Goal: Transaction & Acquisition: Purchase product/service

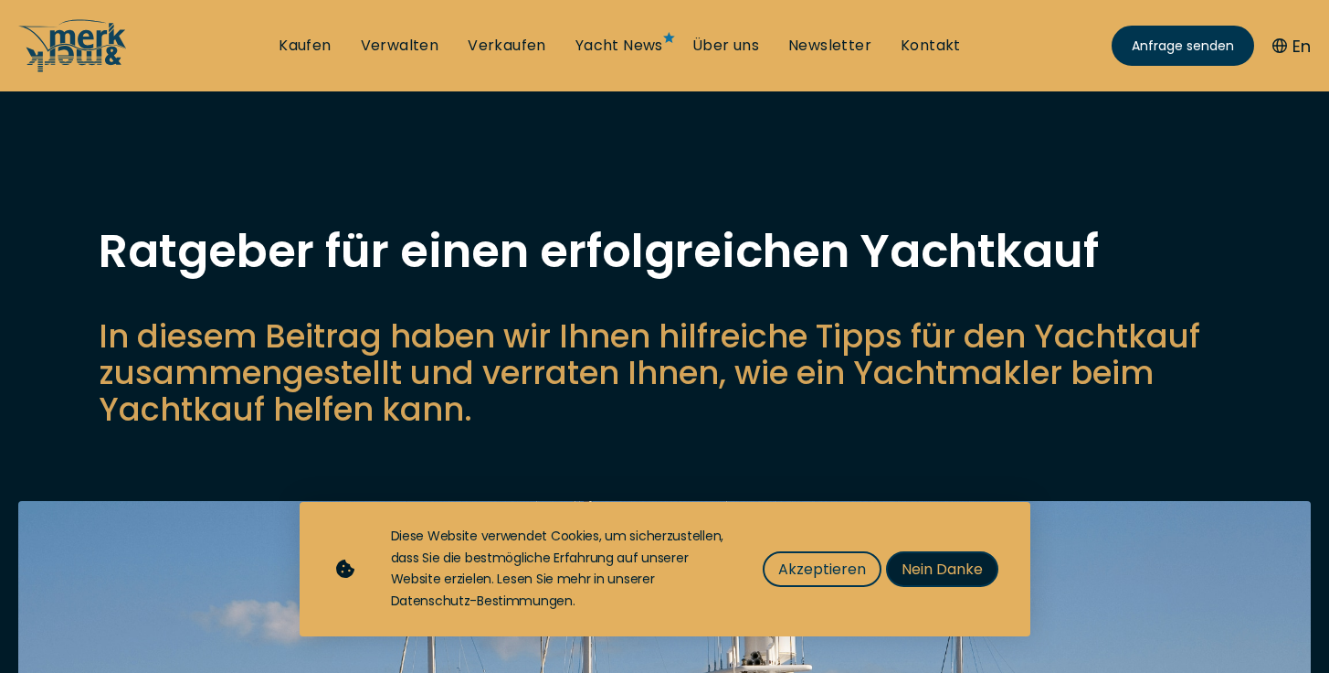
click at [931, 566] on span "Nein Danke" at bounding box center [942, 568] width 81 height 23
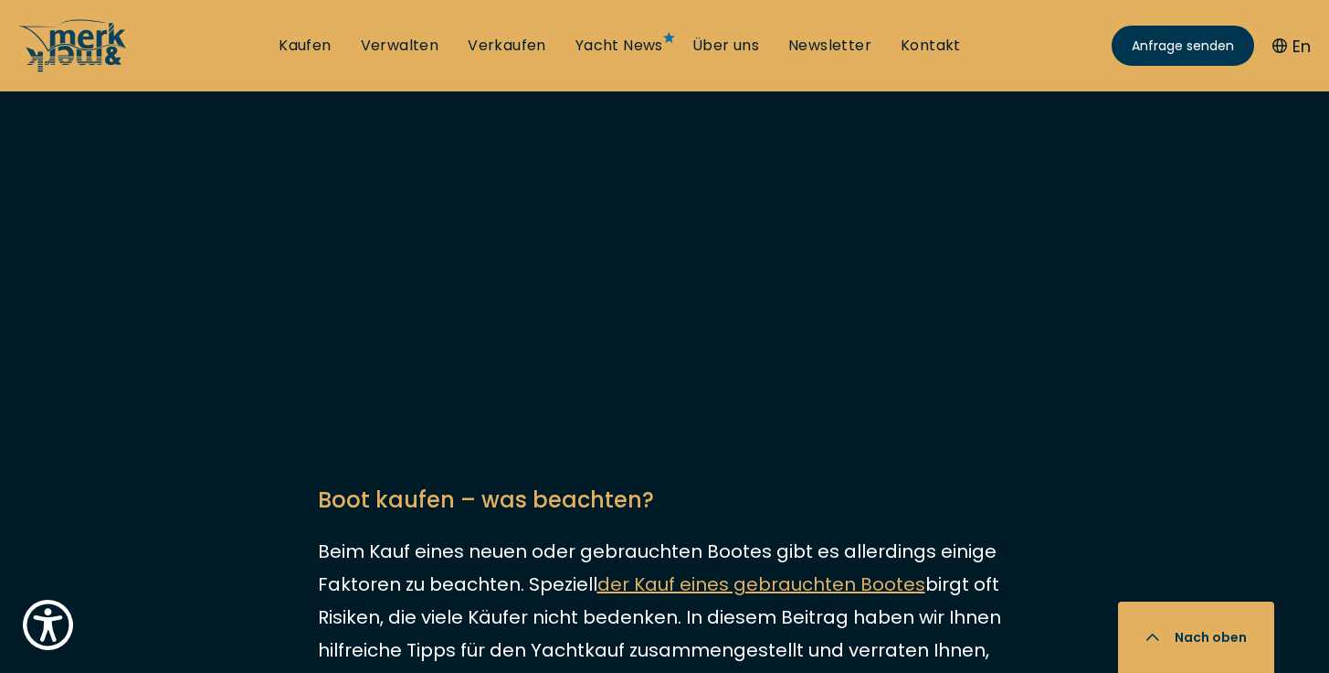
scroll to position [1458, 0]
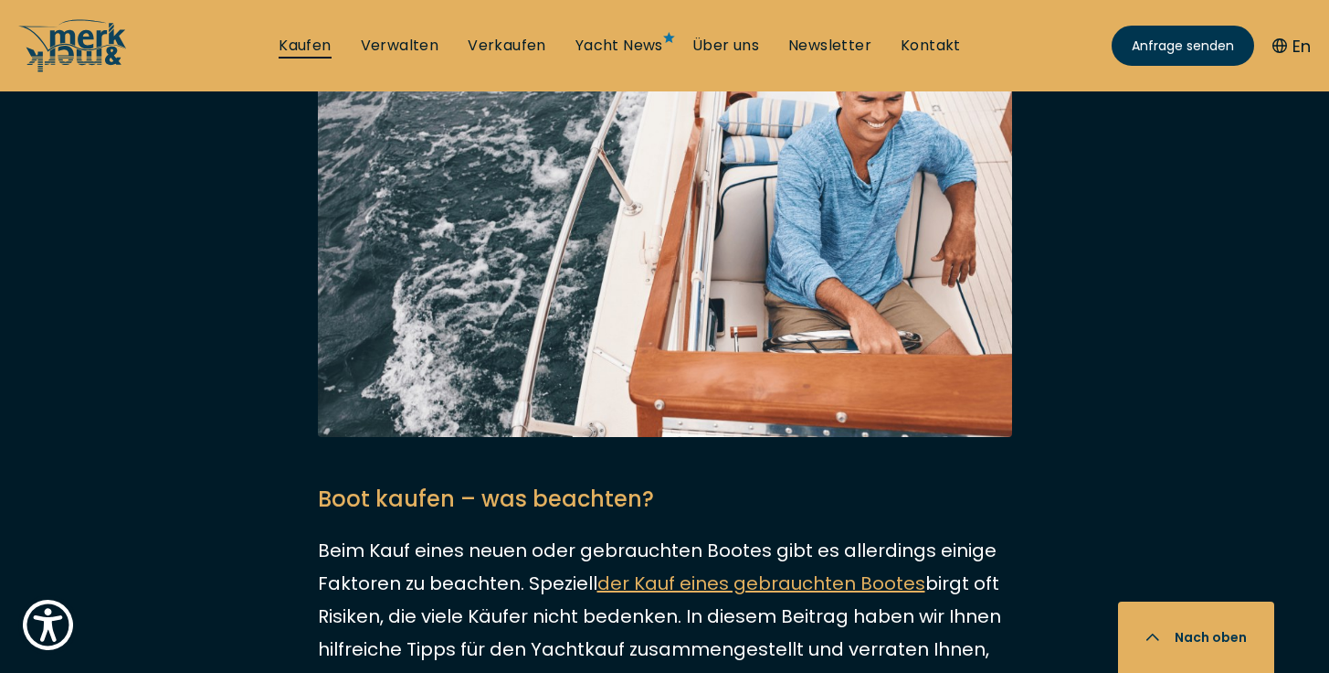
click at [297, 48] on link "Kaufen" at bounding box center [305, 46] width 52 height 20
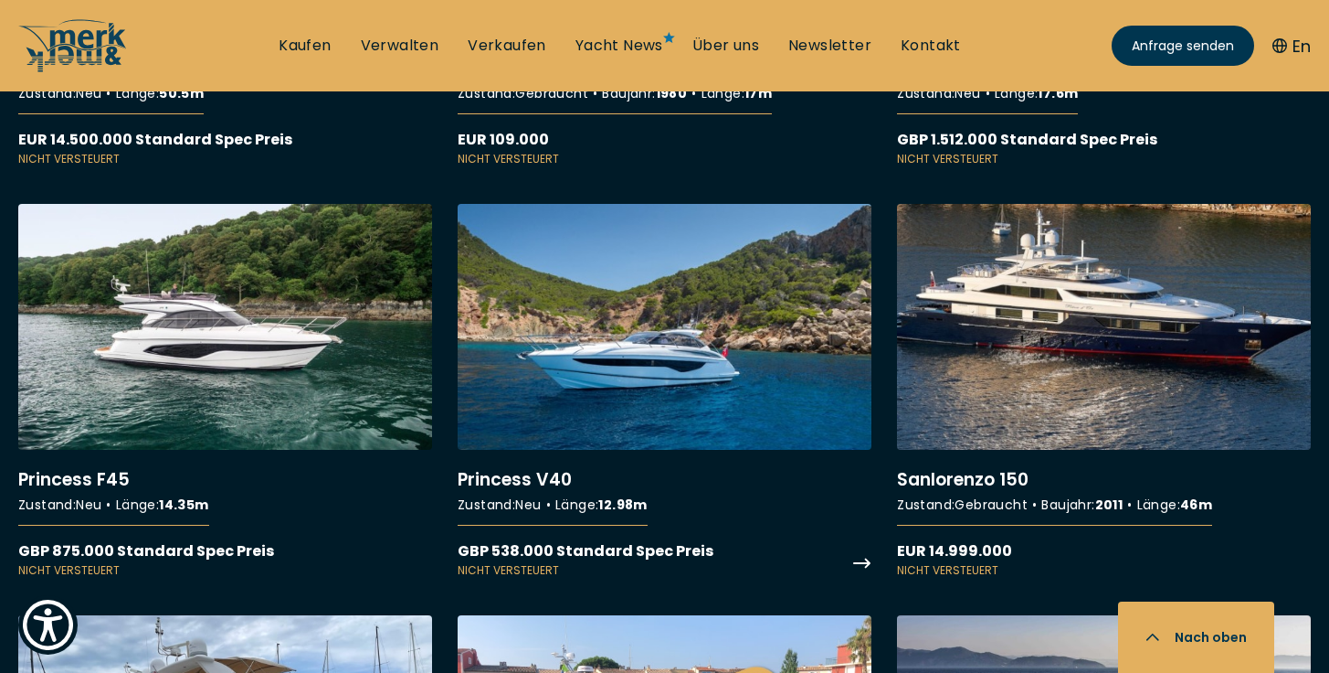
scroll to position [13737, 0]
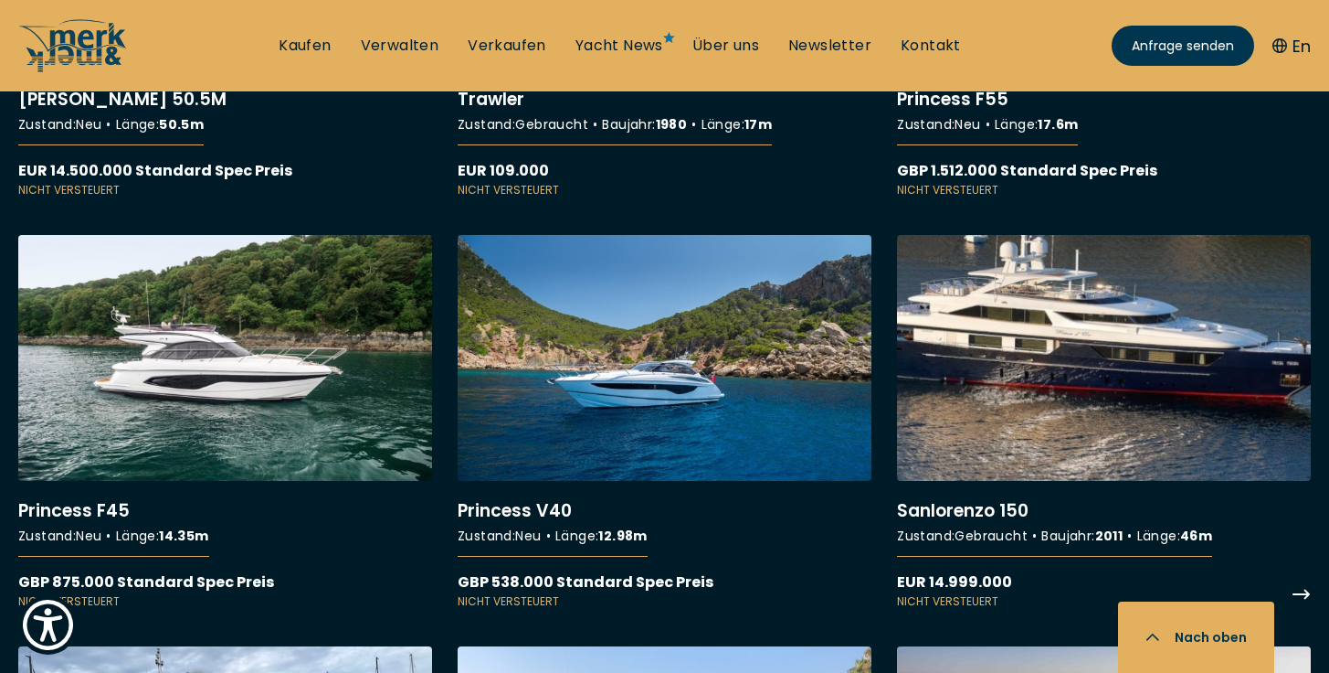
click at [1033, 247] on link "More details about Sanlorenzo 150" at bounding box center [1104, 422] width 414 height 375
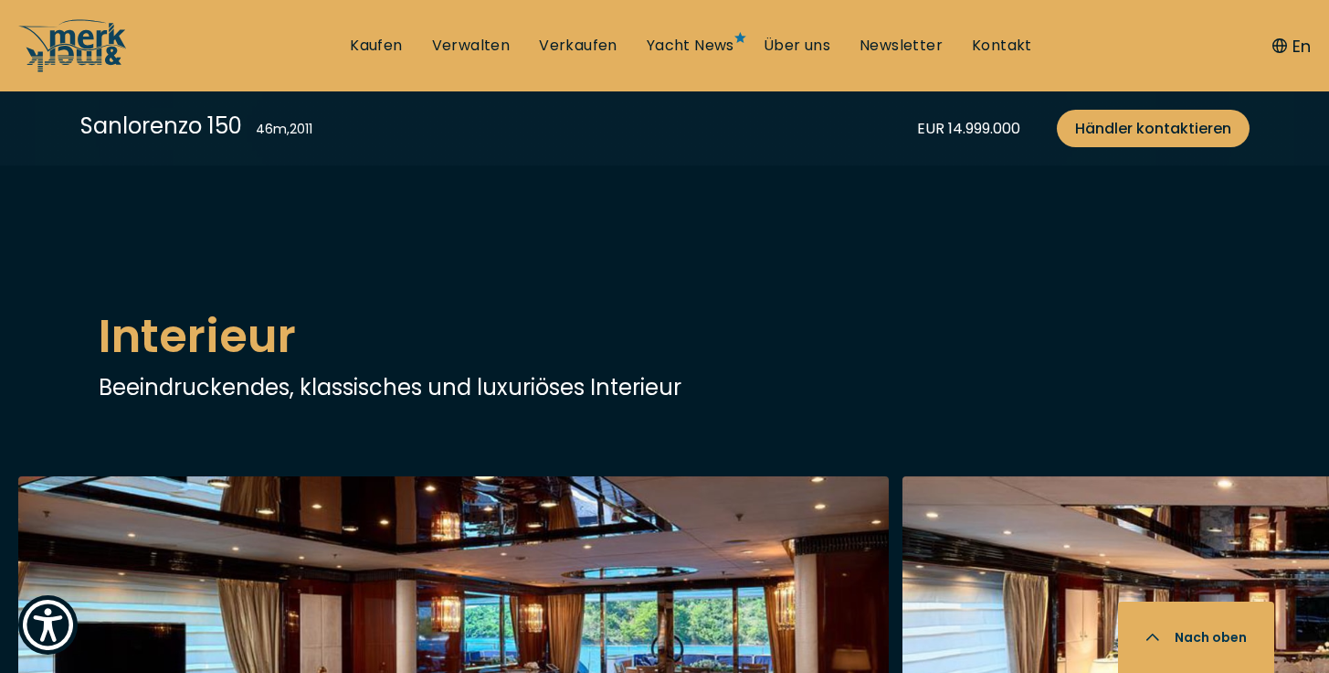
scroll to position [2187, 0]
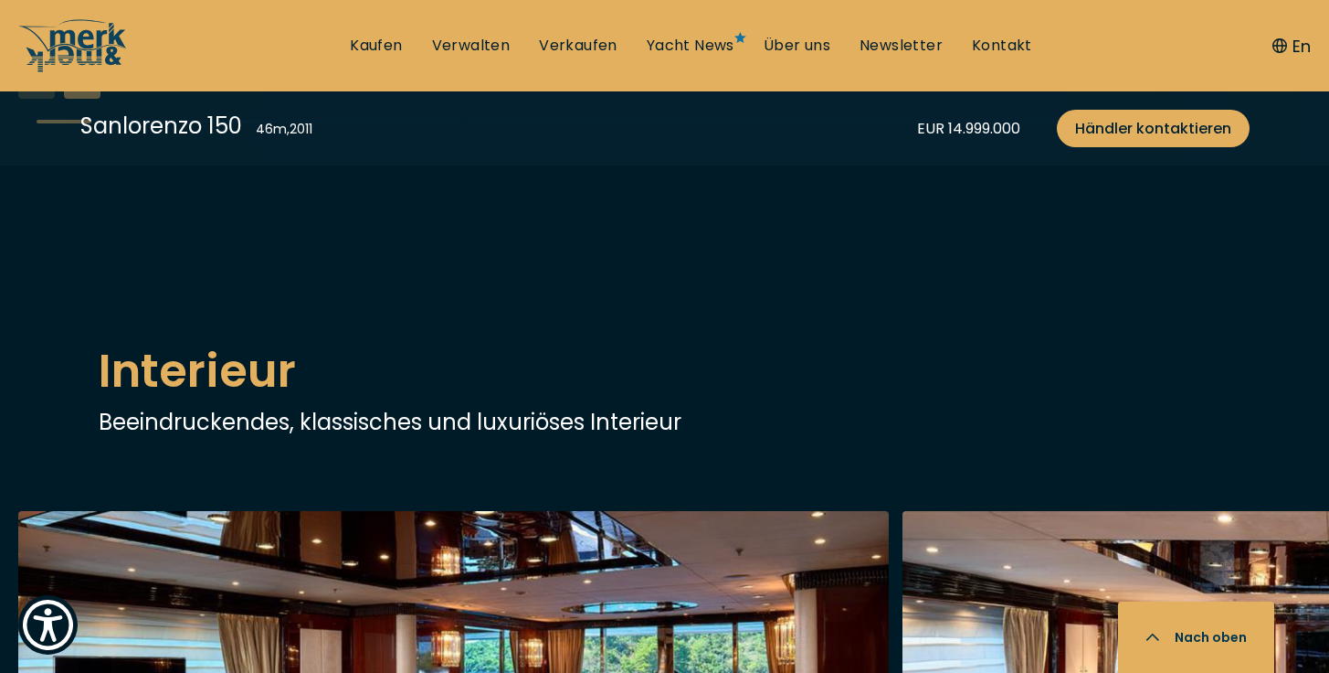
click at [74, 99] on div "Next slide" at bounding box center [82, 80] width 37 height 37
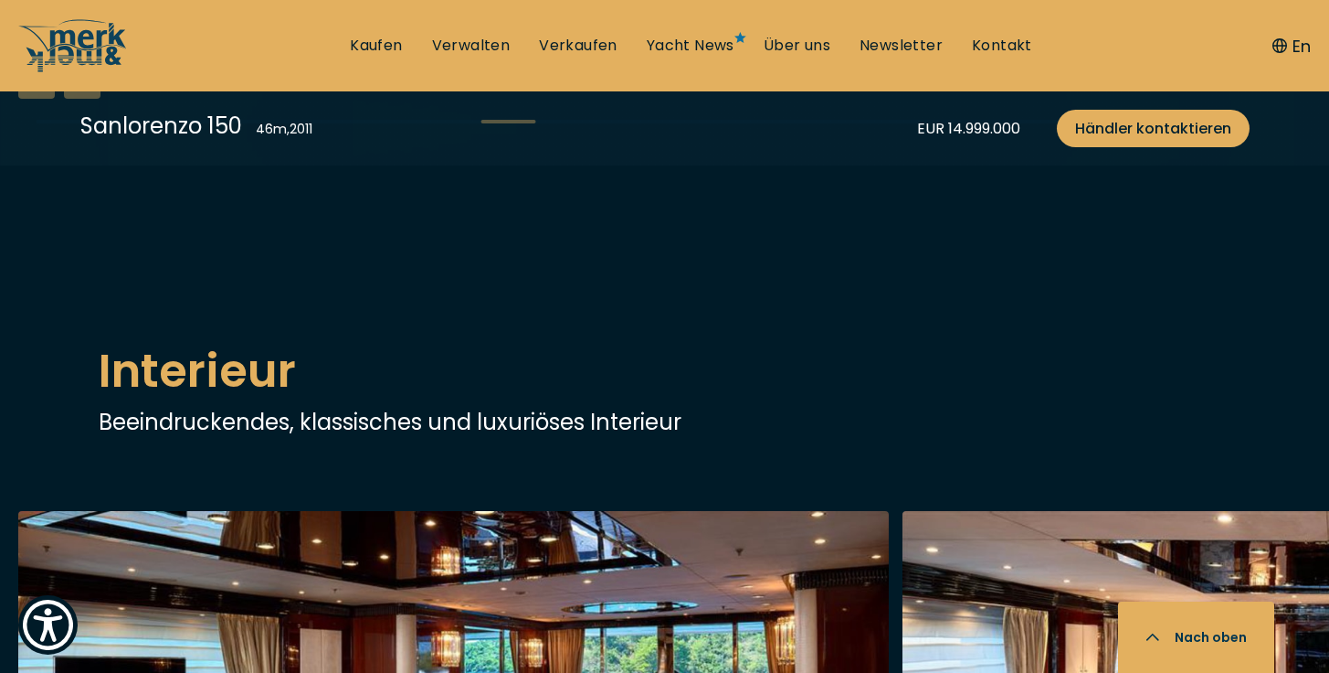
click at [74, 99] on div "Next slide" at bounding box center [82, 80] width 37 height 37
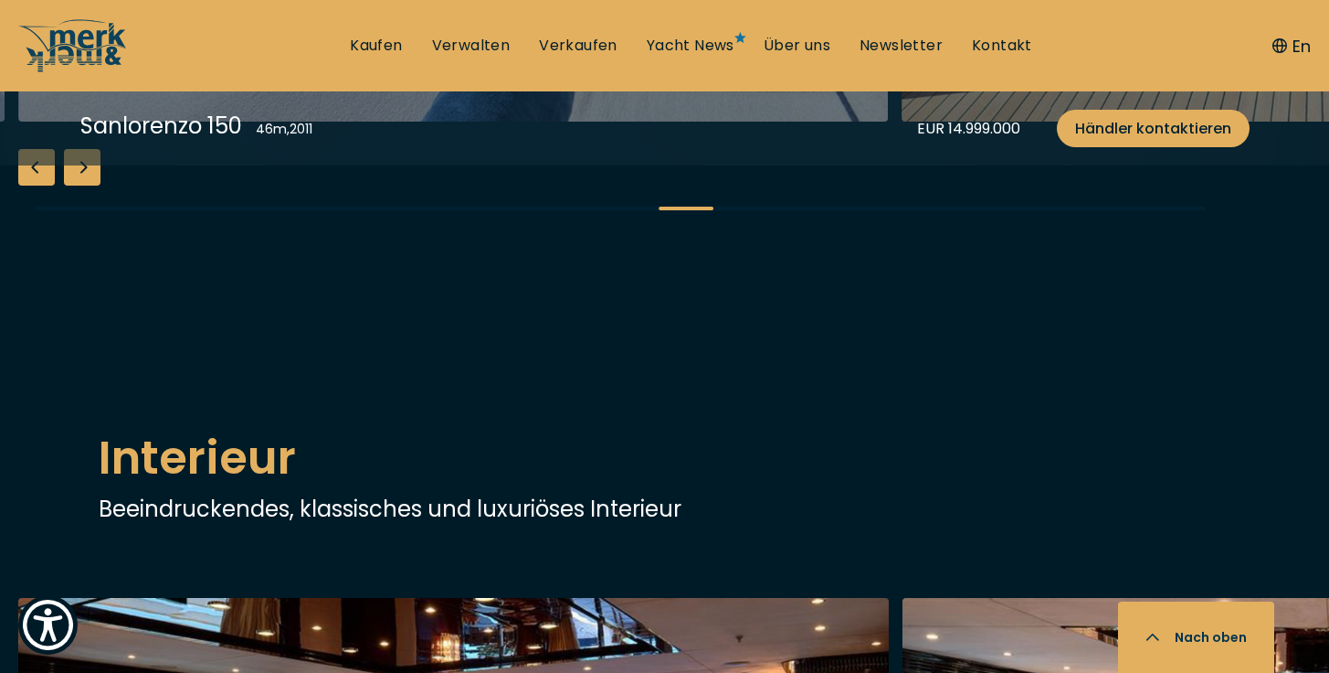
scroll to position [2101, 0]
click at [81, 185] on div "Next slide" at bounding box center [82, 167] width 37 height 37
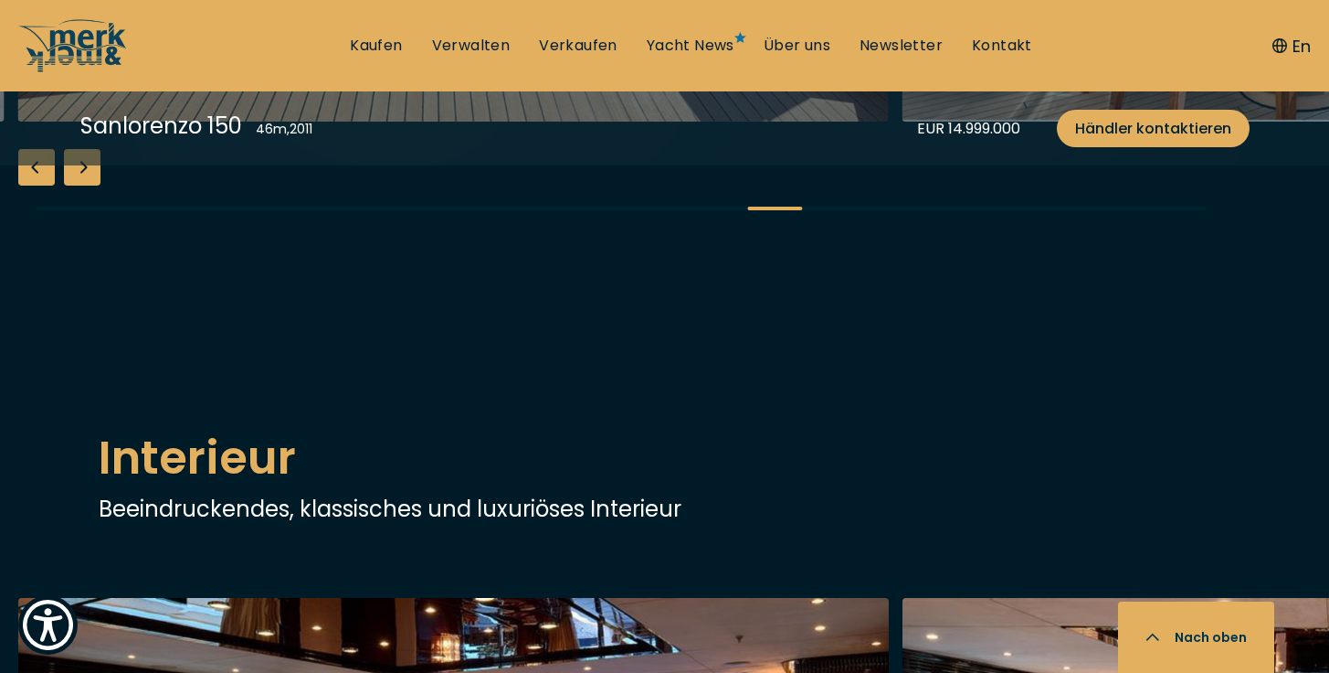
click at [81, 185] on div "Next slide" at bounding box center [82, 167] width 37 height 37
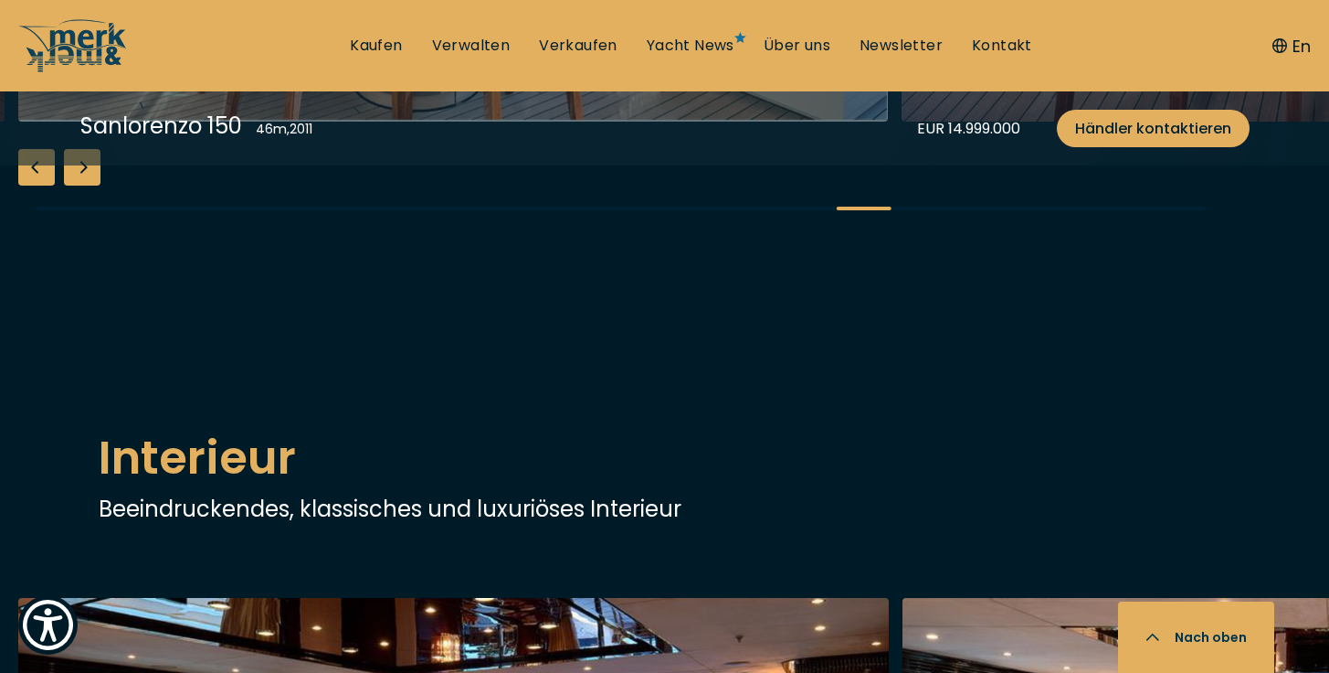
click at [81, 185] on div "Next slide" at bounding box center [82, 167] width 37 height 37
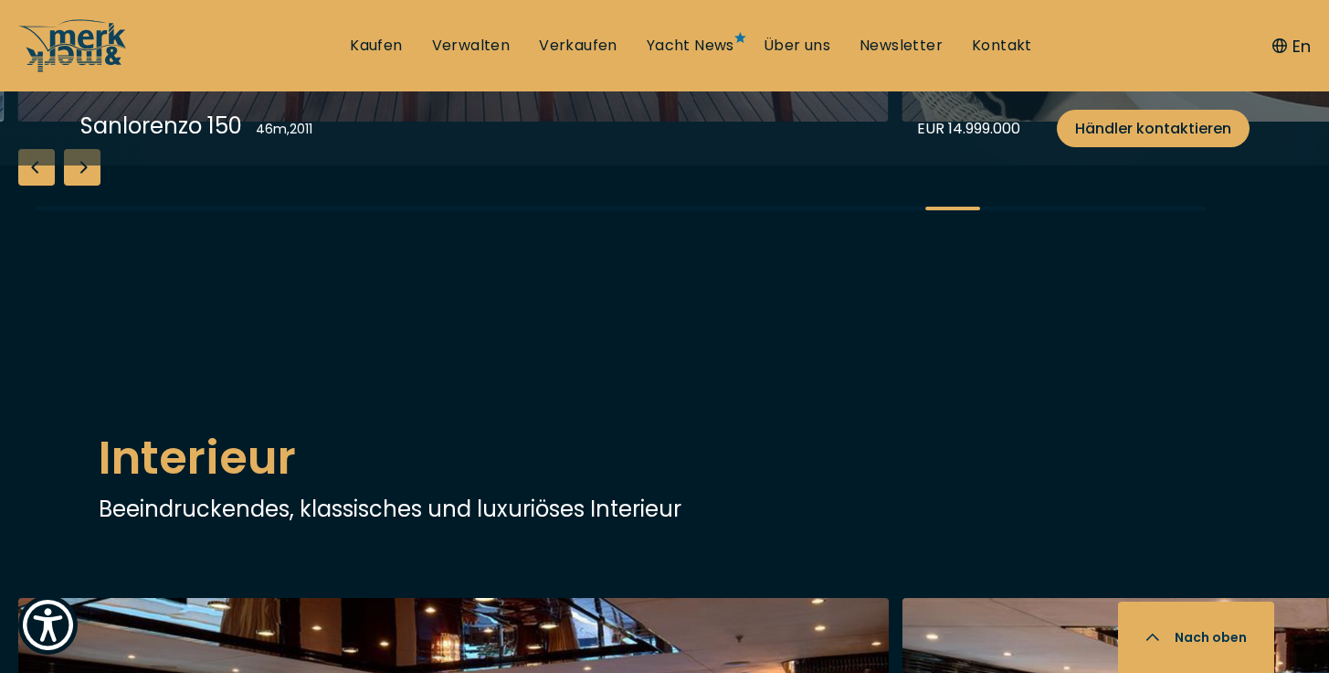
click at [81, 185] on div "Next slide" at bounding box center [82, 167] width 37 height 37
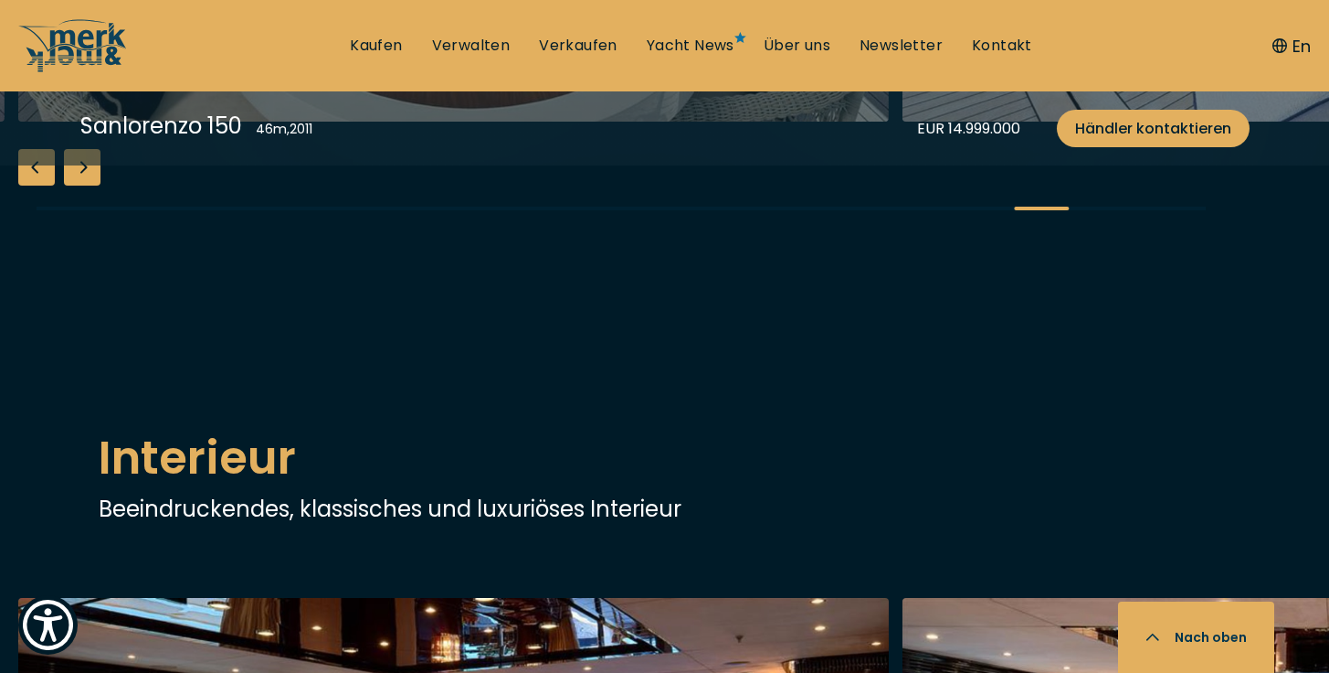
click at [81, 185] on div "Next slide" at bounding box center [82, 167] width 37 height 37
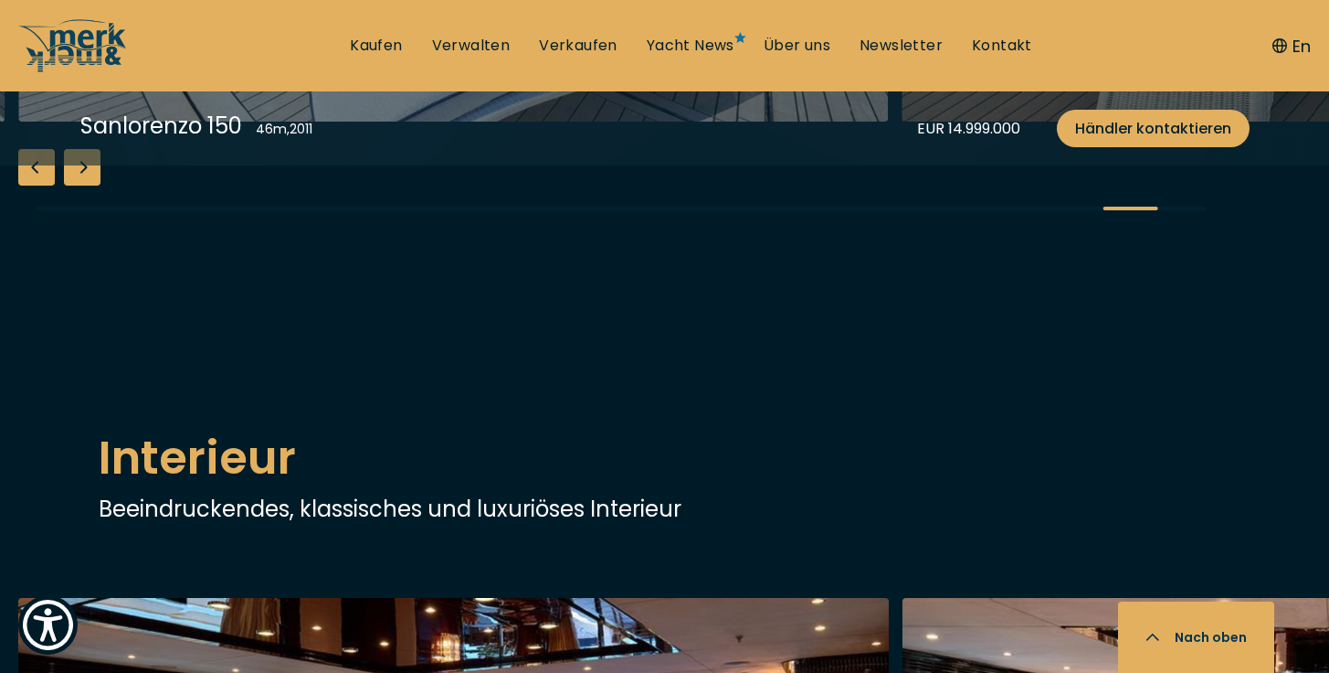
click at [81, 185] on div "Next slide" at bounding box center [82, 167] width 37 height 37
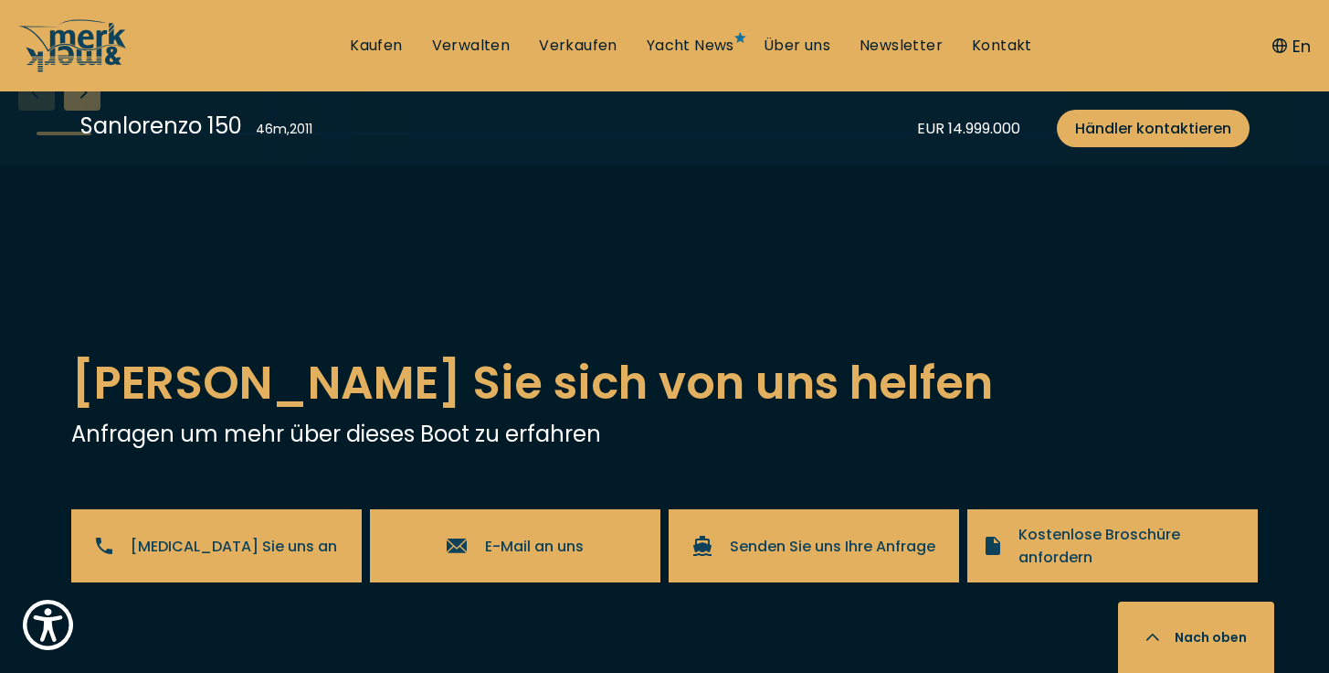
scroll to position [3180, 0]
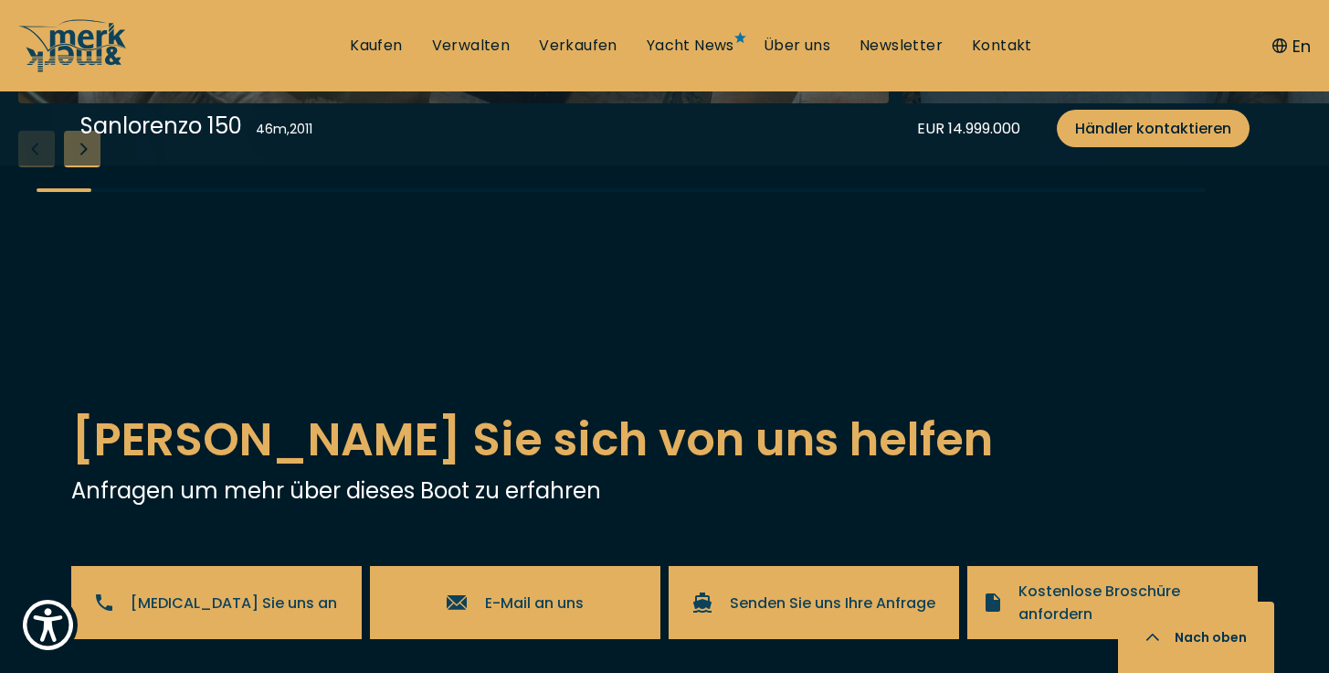
click at [85, 167] on div "Next slide" at bounding box center [82, 149] width 37 height 37
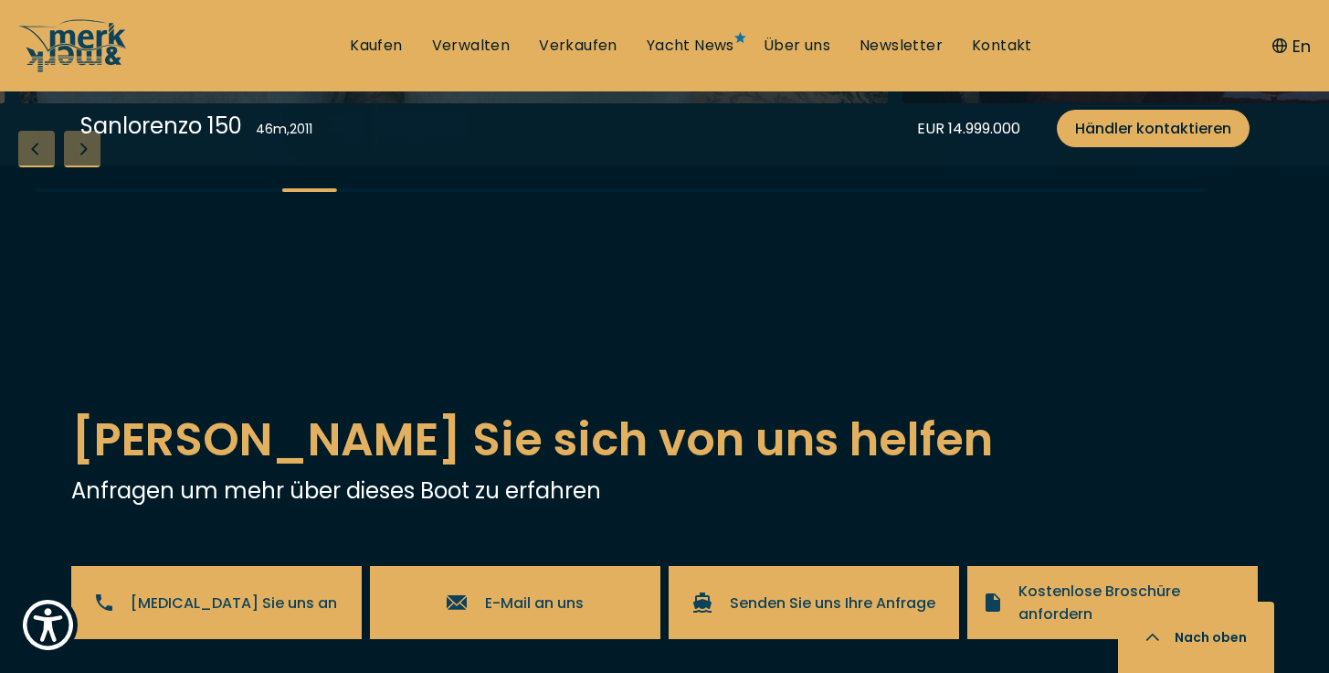
click at [85, 167] on div "Next slide" at bounding box center [82, 149] width 37 height 37
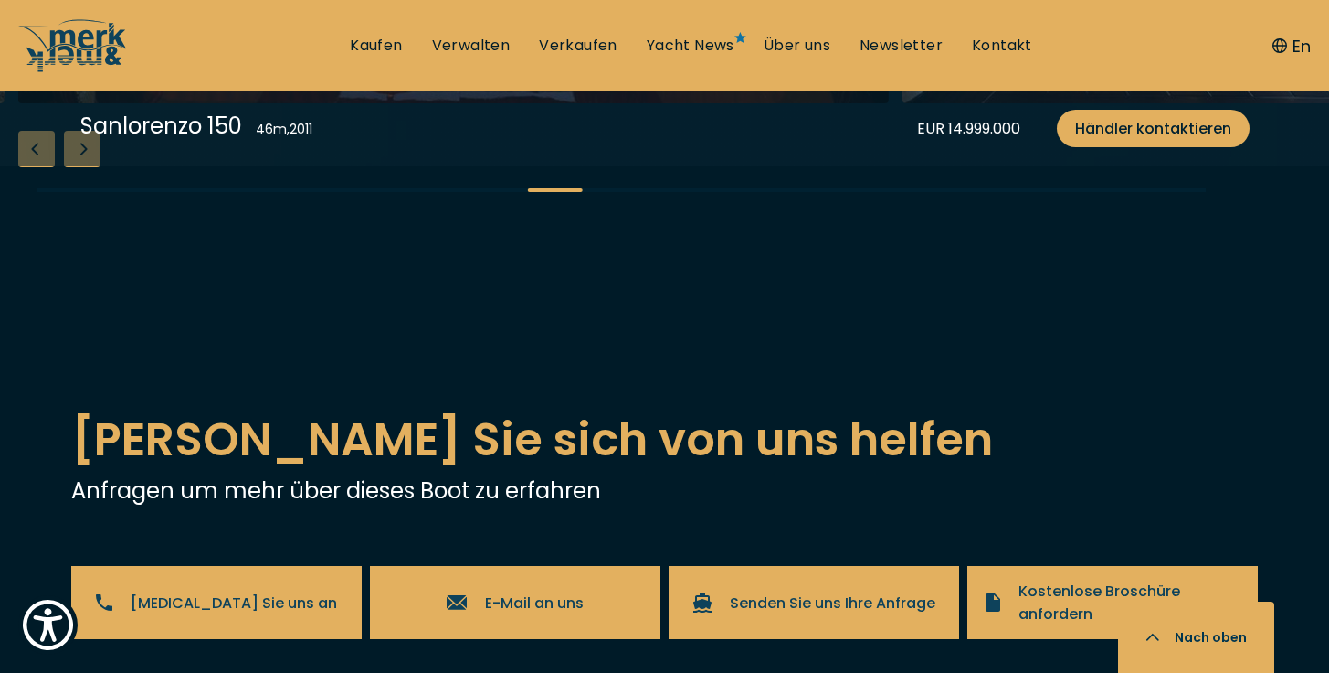
click at [85, 167] on div "Next slide" at bounding box center [82, 149] width 37 height 37
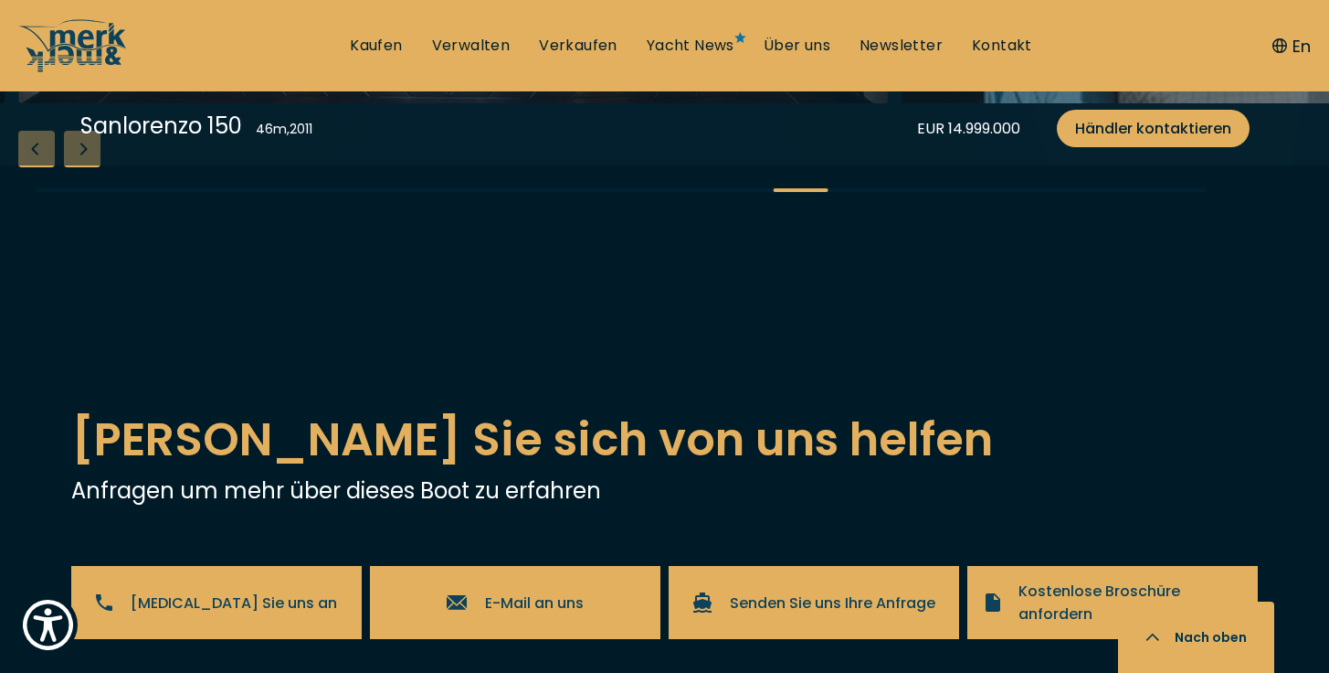
click at [85, 167] on div "Next slide" at bounding box center [82, 149] width 37 height 37
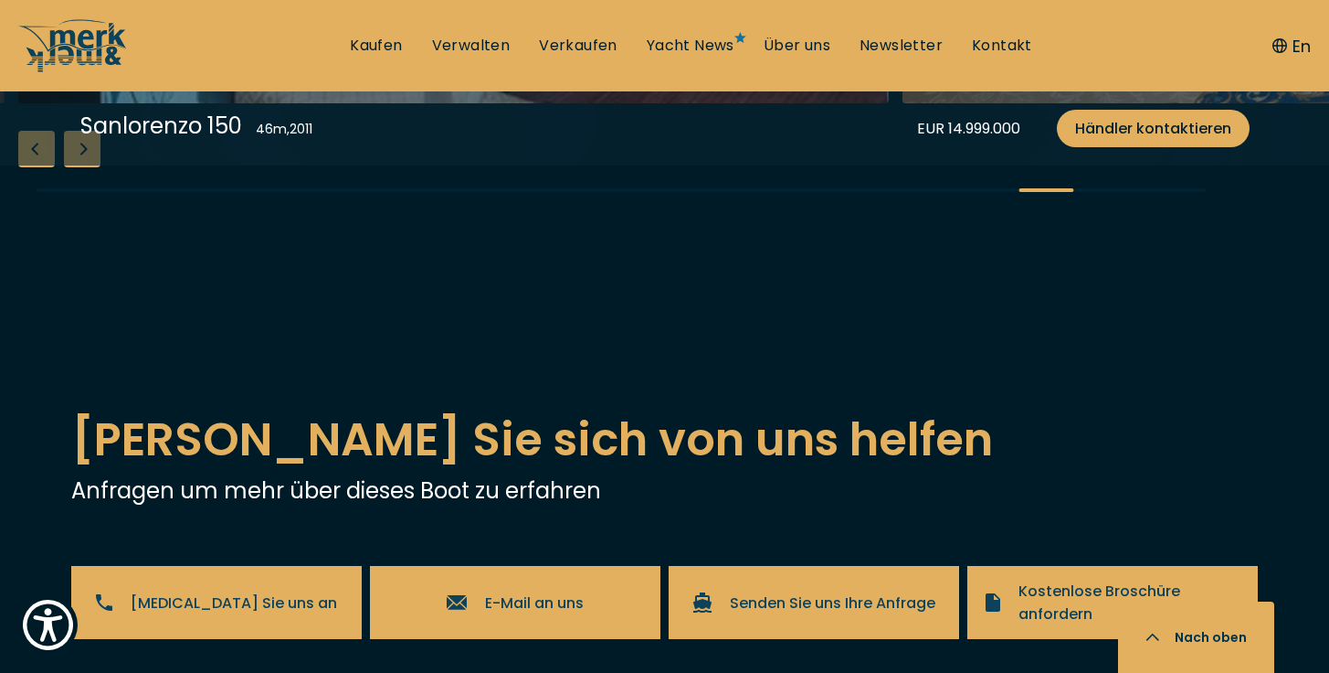
click at [85, 167] on div "Next slide" at bounding box center [82, 149] width 37 height 37
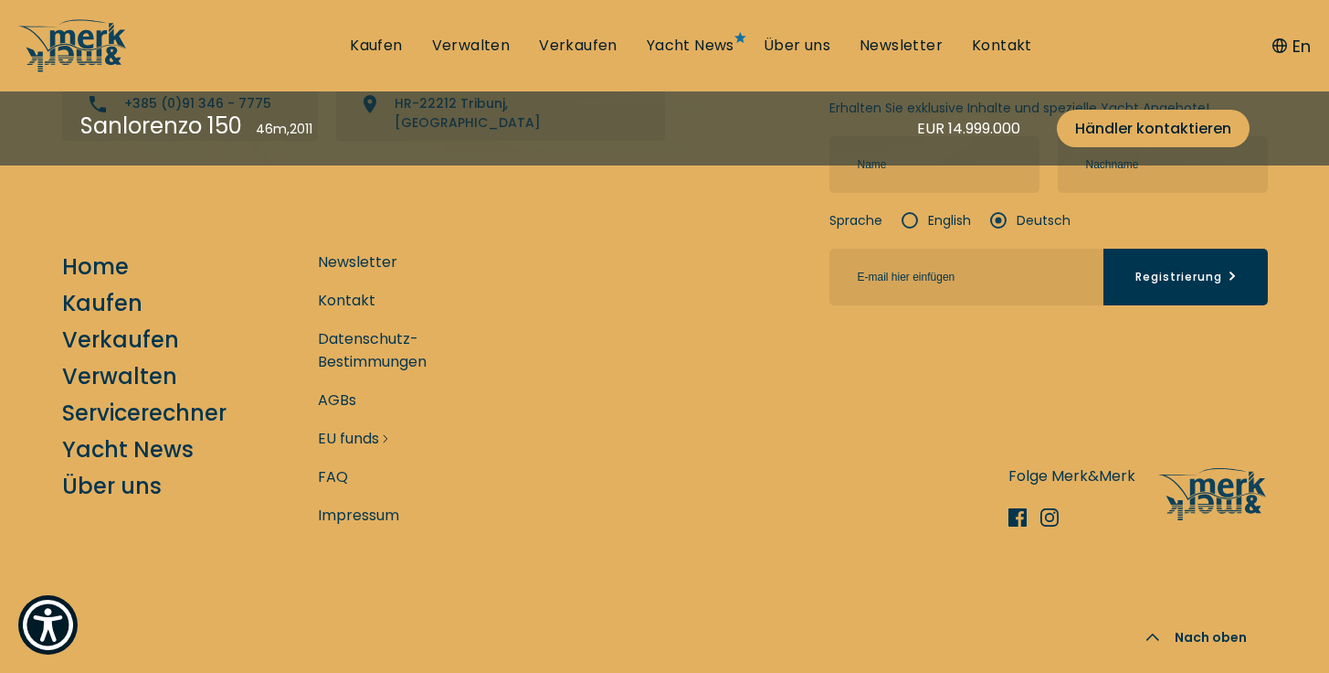
scroll to position [6436, 0]
